Goal: Information Seeking & Learning: Understand process/instructions

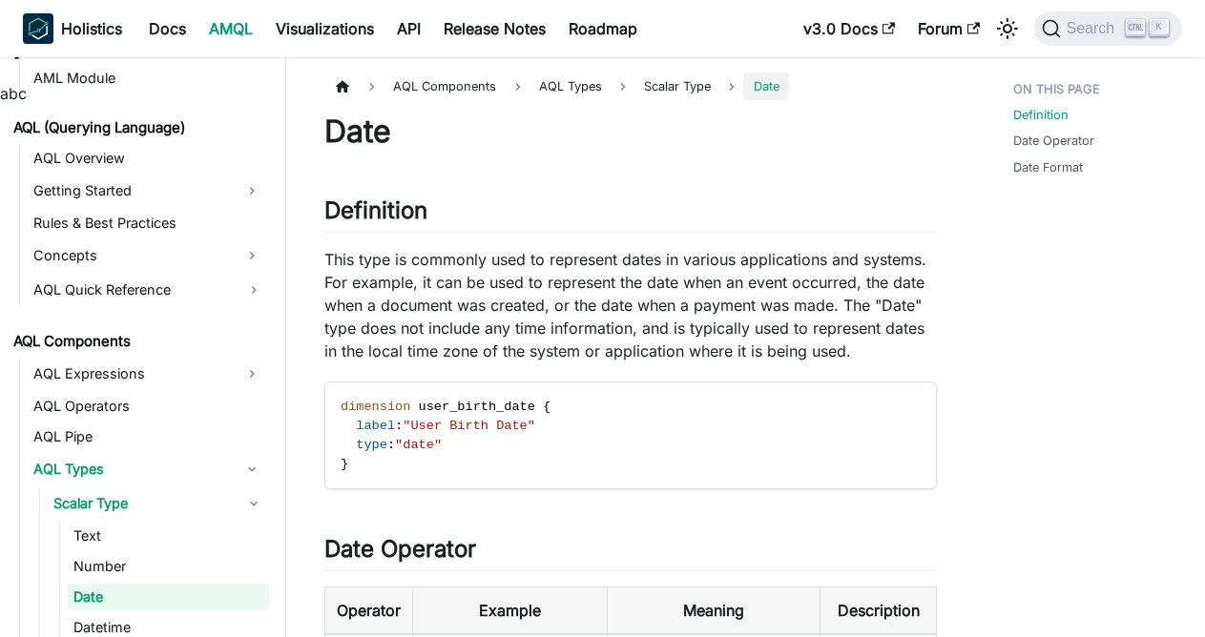
scroll to position [879, 0]
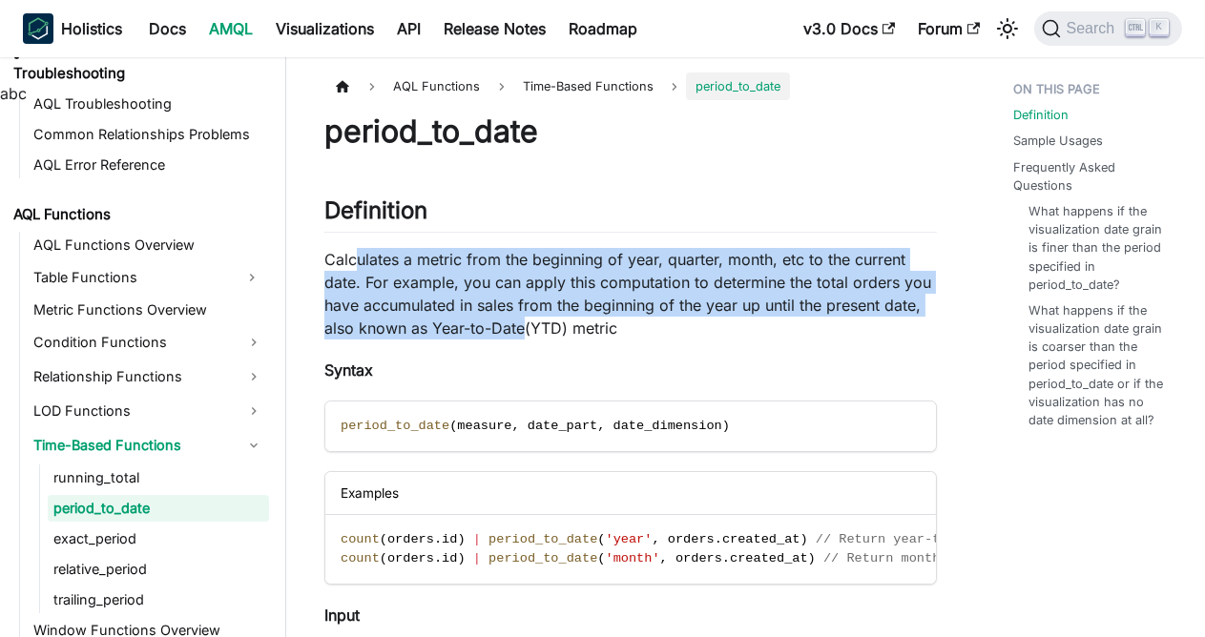
click at [524, 324] on p "Calculates a metric from the beginning of year, quarter, month, etc to the curr…" at bounding box center [630, 294] width 613 height 92
click at [597, 328] on p "Calculates a metric from the beginning of year, quarter, month, etc to the curr…" at bounding box center [630, 294] width 613 height 92
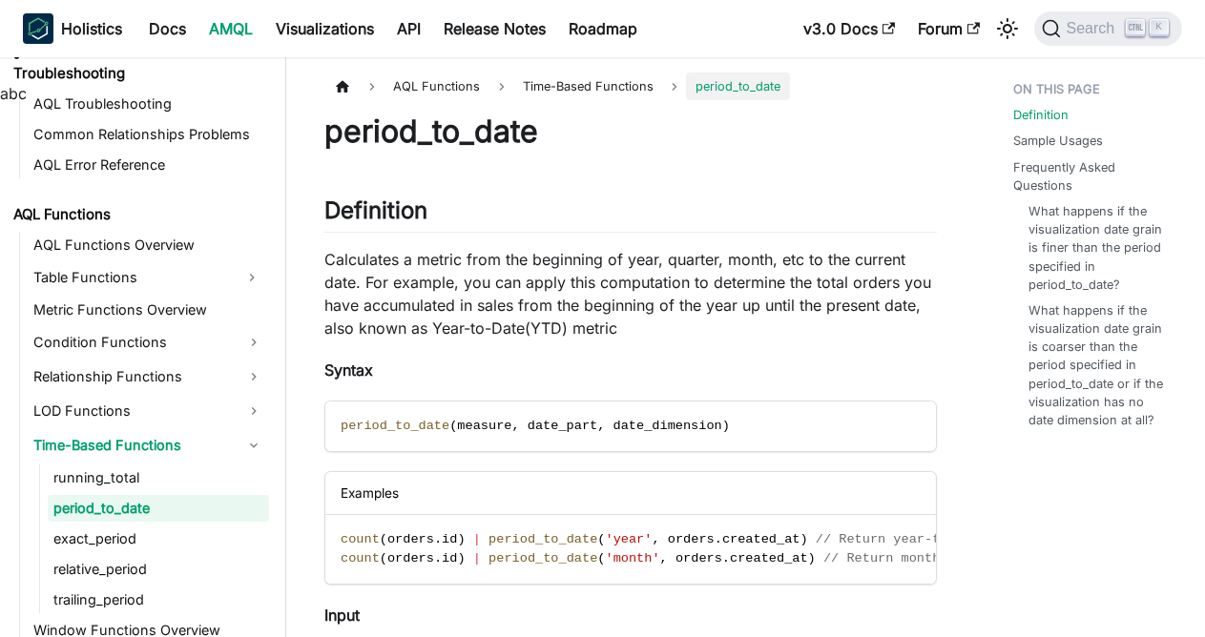
click at [738, 325] on p "Calculates a metric from the beginning of year, quarter, month, etc to the curr…" at bounding box center [630, 294] width 613 height 92
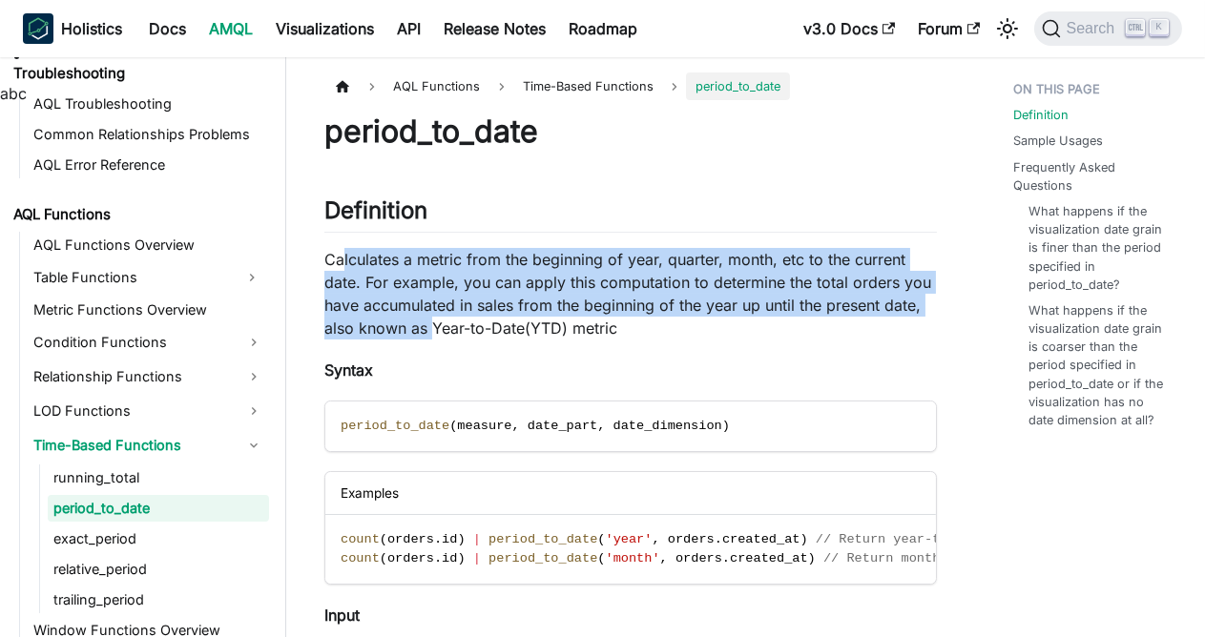
drag, startPoint x: 340, startPoint y: 259, endPoint x: 442, endPoint y: 328, distance: 123.6
click at [437, 328] on p "Calculates a metric from the beginning of year, quarter, month, etc to the curr…" at bounding box center [630, 294] width 613 height 92
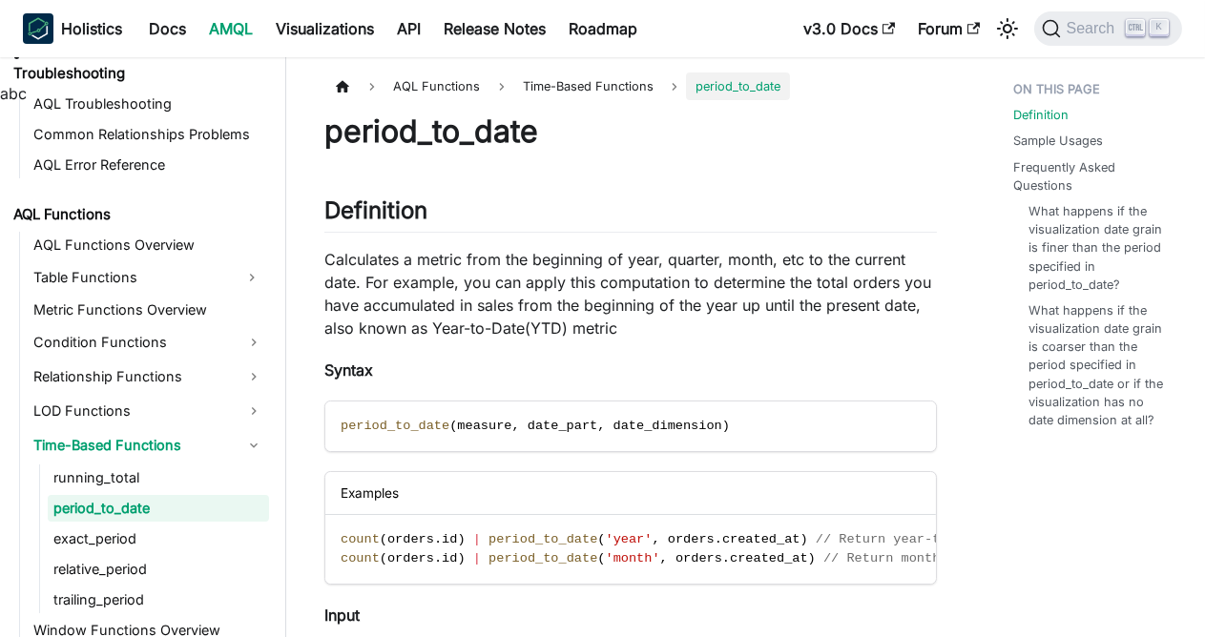
click at [501, 334] on p "Calculates a metric from the beginning of year, quarter, month, etc to the curr…" at bounding box center [630, 294] width 613 height 92
